Goal: Find specific page/section

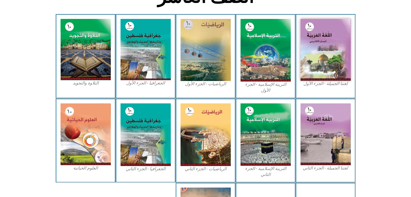
scroll to position [154, 0]
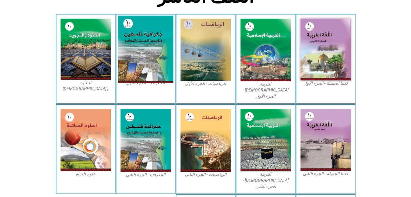
click at [153, 66] on img at bounding box center [145, 49] width 55 height 67
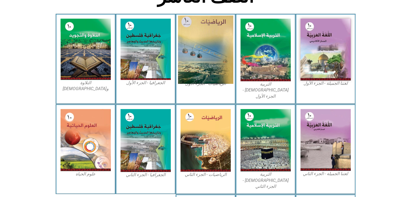
click at [203, 56] on img at bounding box center [205, 50] width 55 height 68
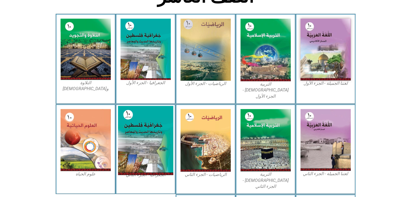
click at [153, 109] on img at bounding box center [145, 140] width 55 height 69
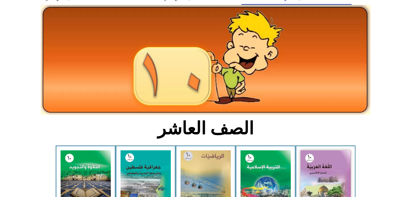
scroll to position [22, 0]
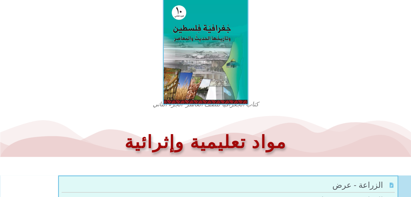
scroll to position [215, 0]
